Goal: Answer question/provide support

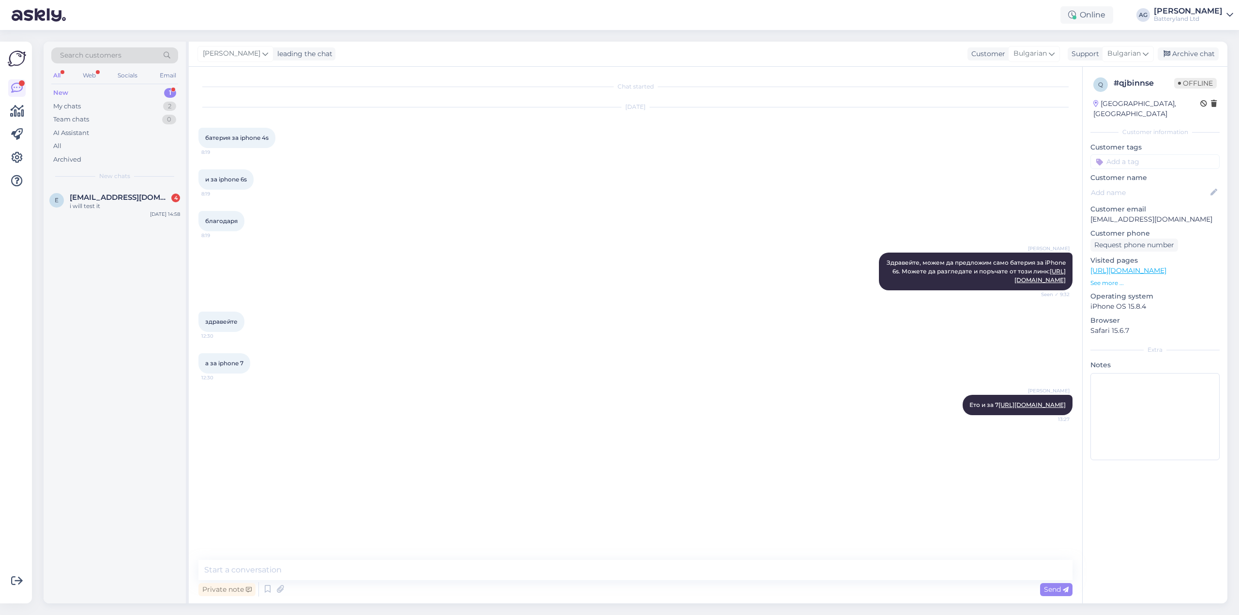
click at [106, 204] on div "i will test it" at bounding box center [125, 206] width 110 height 9
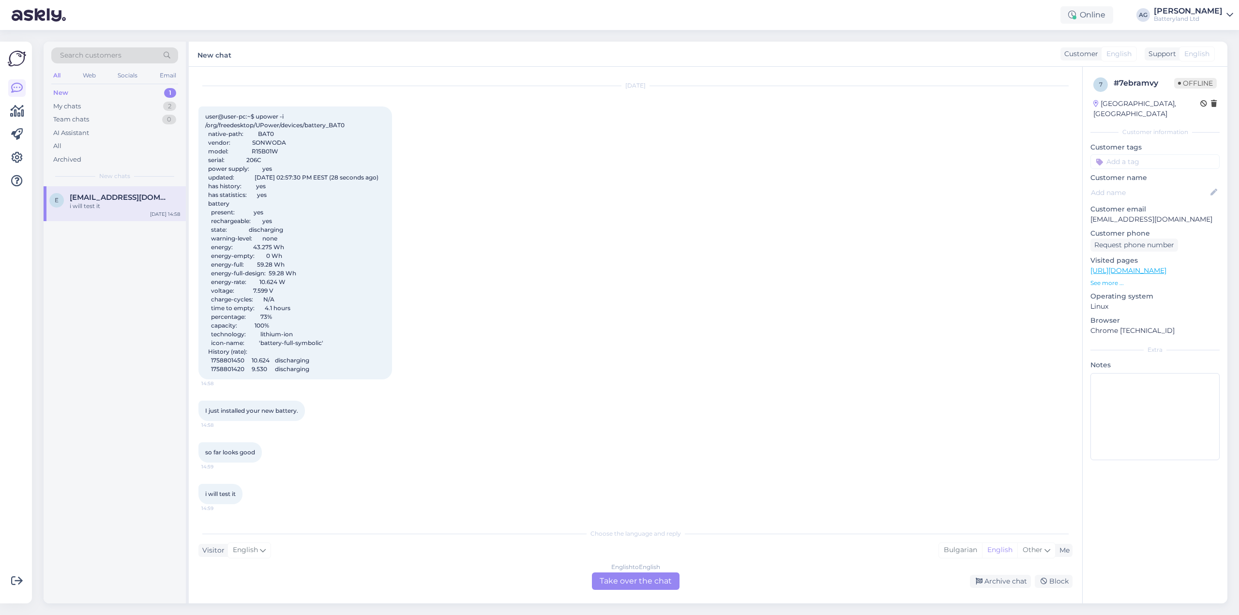
click at [635, 578] on div "English to English Take over the chat" at bounding box center [636, 581] width 88 height 17
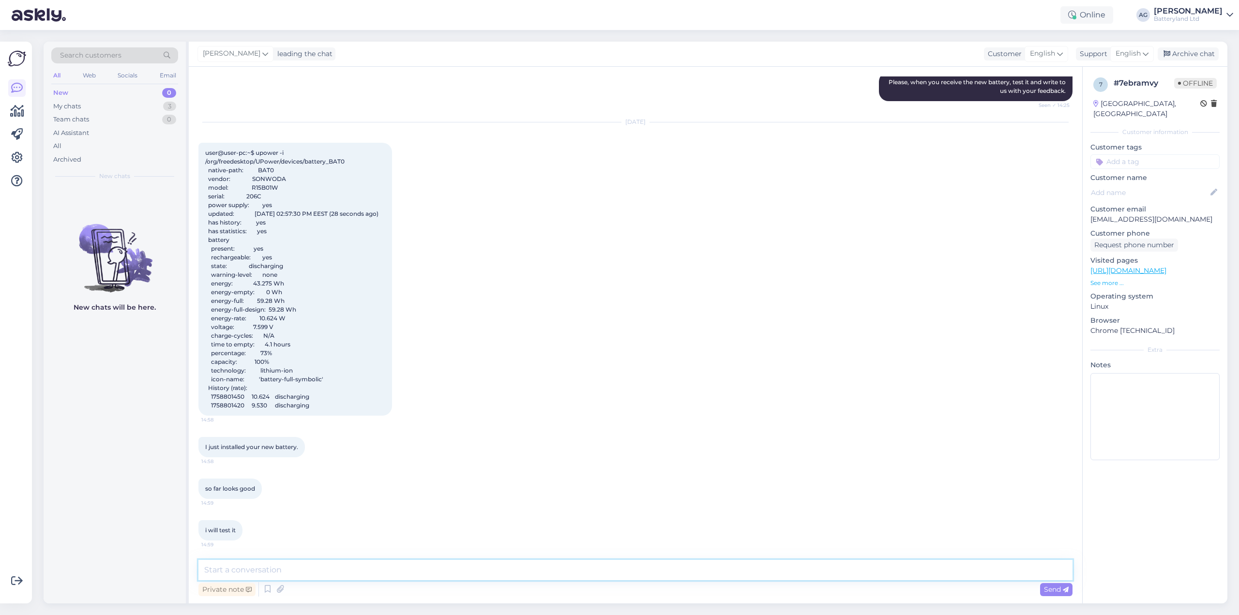
click at [530, 575] on textarea at bounding box center [635, 570] width 874 height 20
type textarea "Great! Please share the results here or write to [EMAIL_ADDRESS][DOMAIN_NAME]"
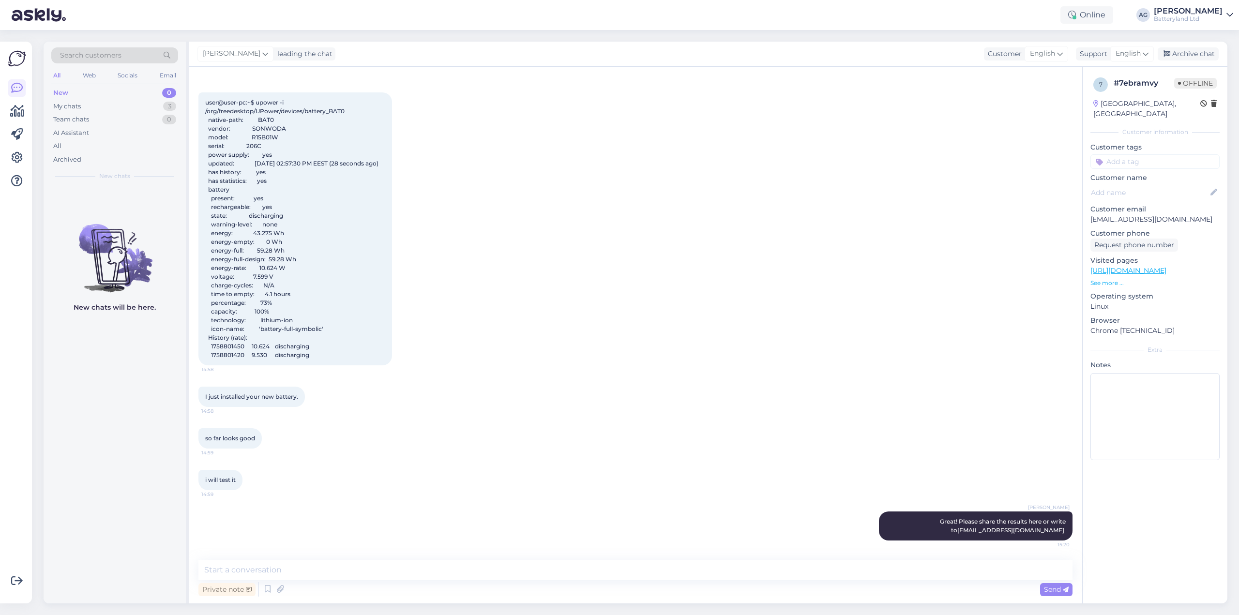
click at [53, 78] on div "All" at bounding box center [56, 75] width 11 height 13
click at [85, 77] on div "Web" at bounding box center [89, 75] width 17 height 13
click at [57, 77] on div "All" at bounding box center [56, 75] width 11 height 13
click at [64, 94] on div "New" at bounding box center [60, 93] width 15 height 10
click at [65, 106] on div "My chats" at bounding box center [67, 107] width 28 height 10
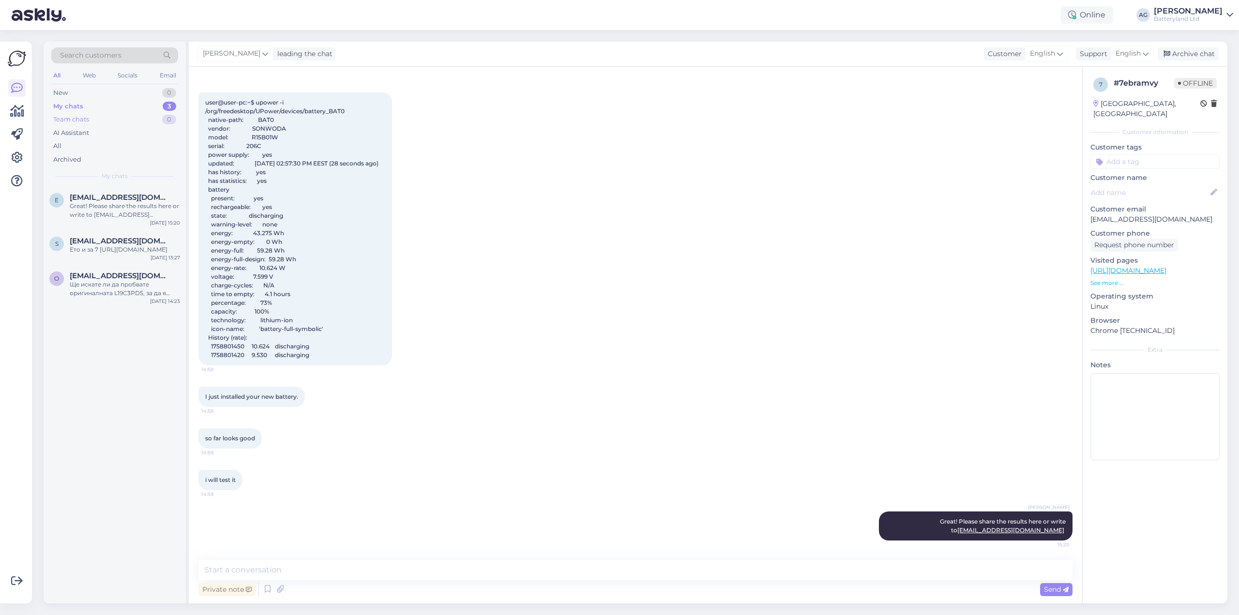
click at [65, 113] on div "Team chats 0" at bounding box center [114, 120] width 127 height 14
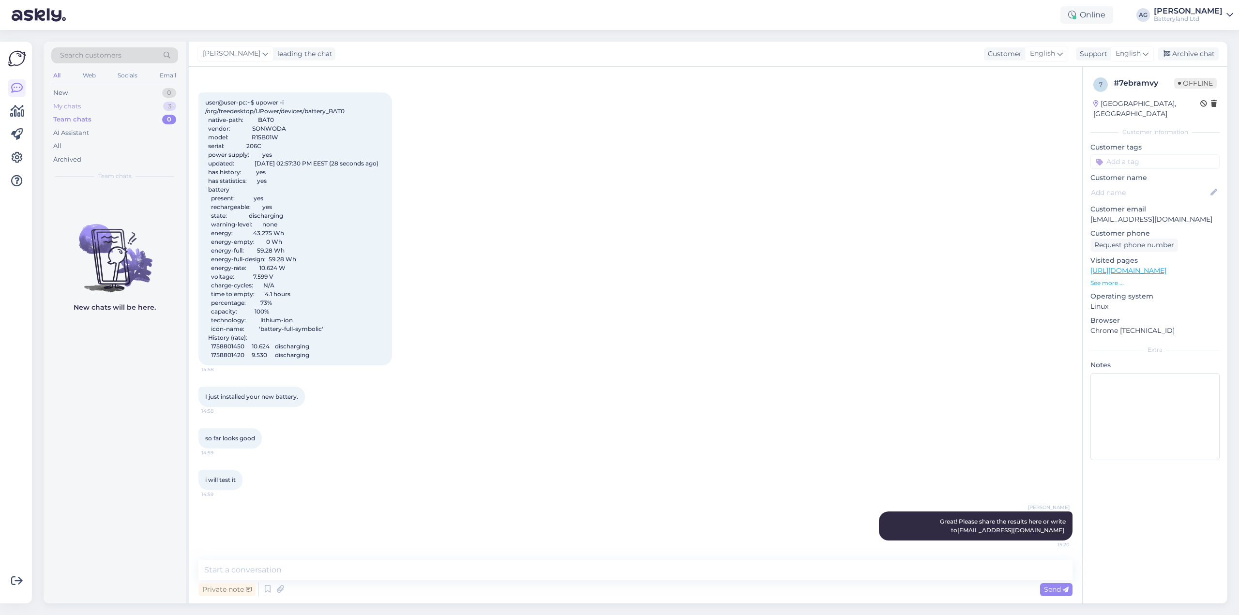
click at [64, 106] on div "My chats" at bounding box center [67, 107] width 28 height 10
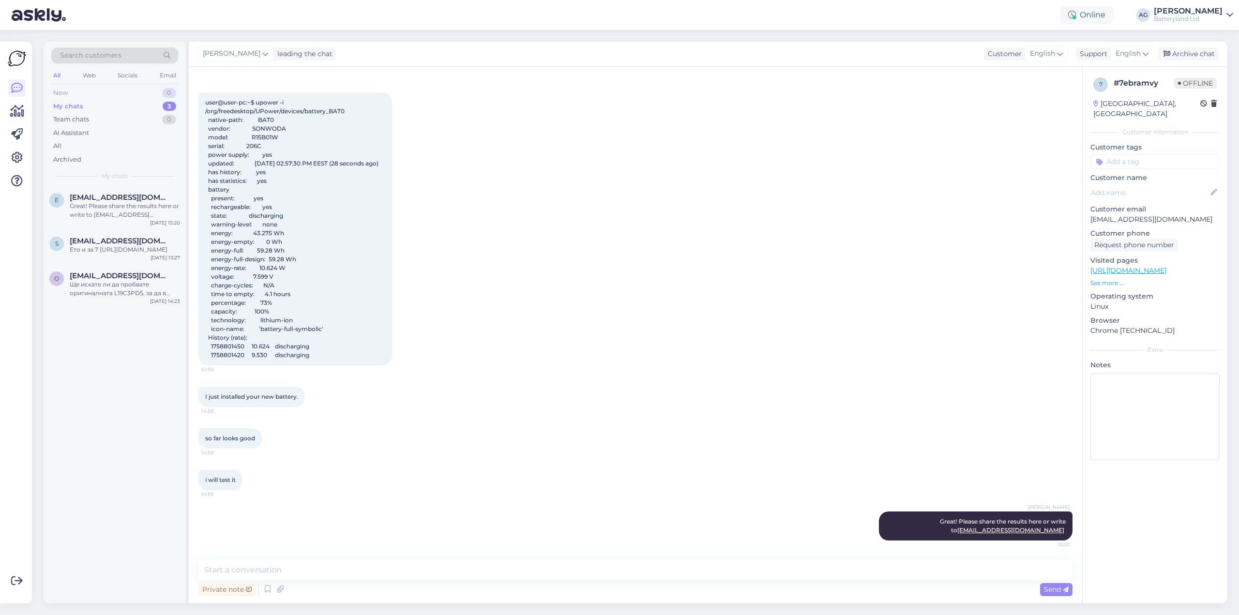
click at [64, 89] on div "New" at bounding box center [60, 93] width 15 height 10
